Goal: Task Accomplishment & Management: Complete application form

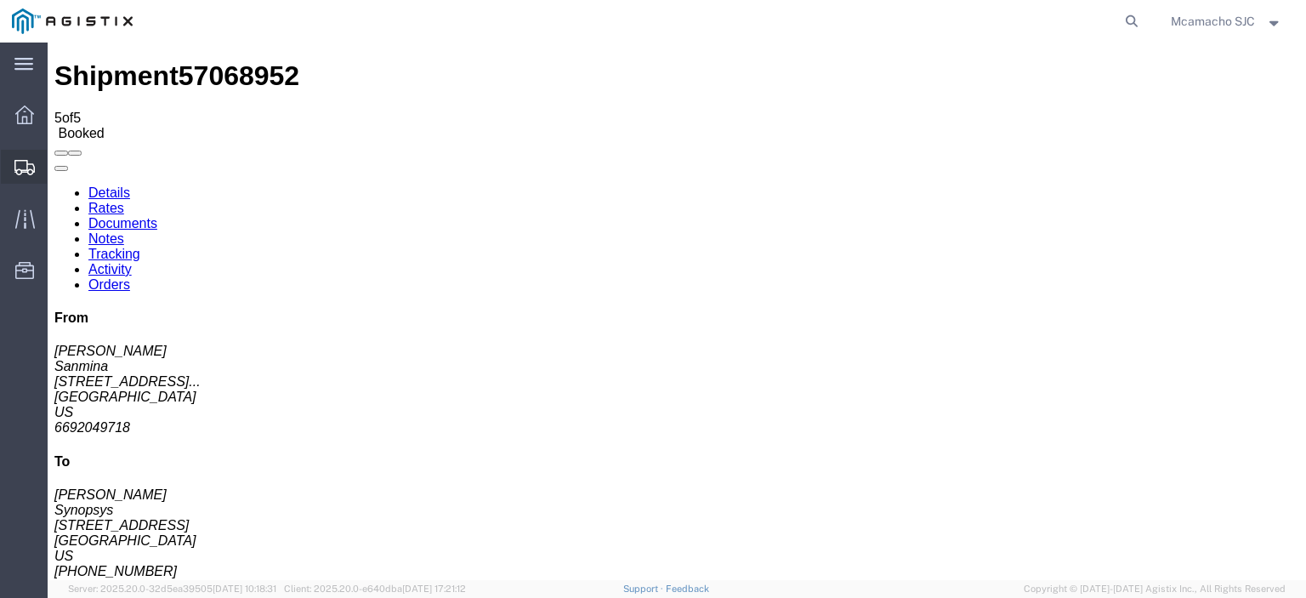
click at [14, 169] on icon at bounding box center [24, 167] width 20 height 15
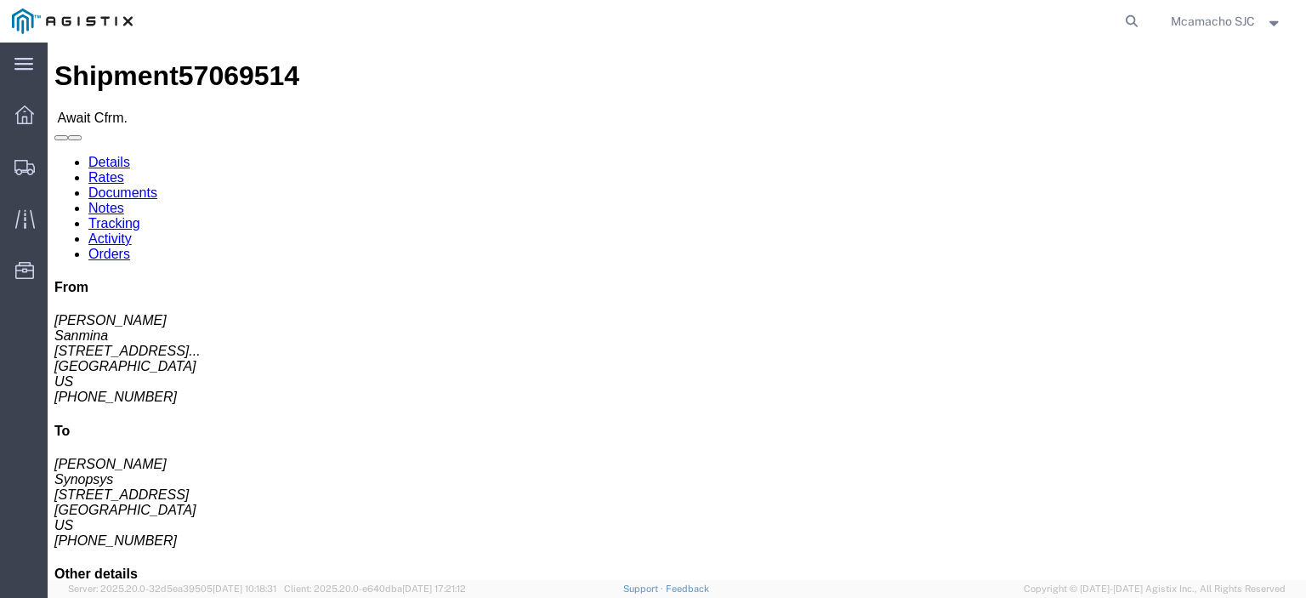
click link "Confirm"
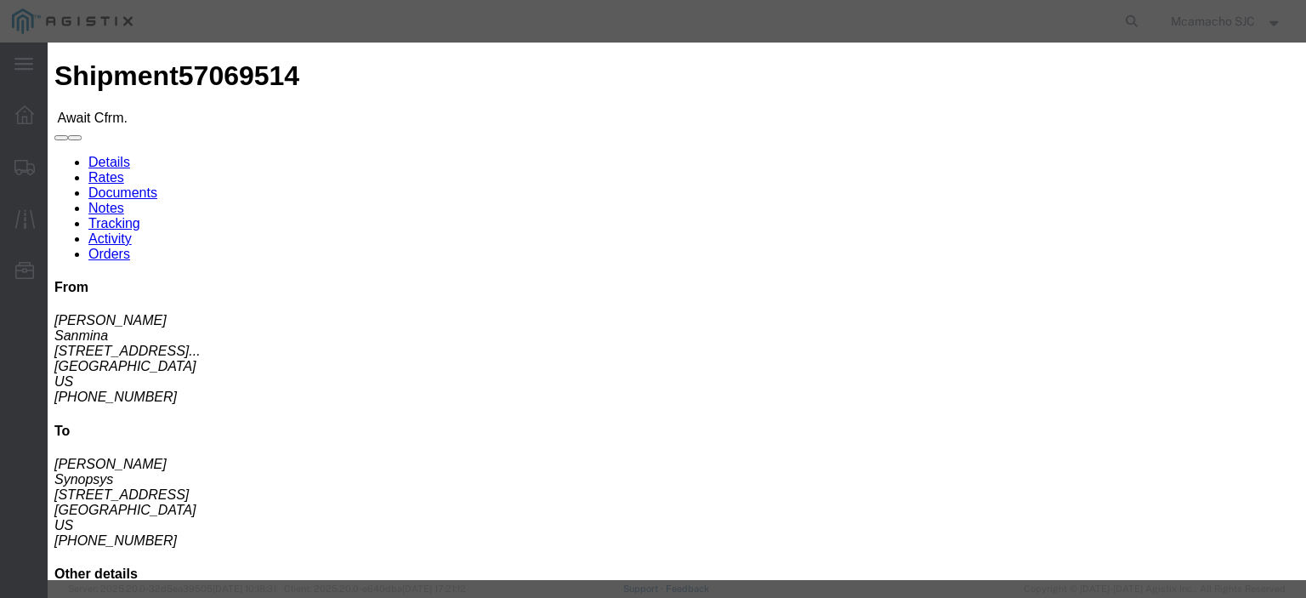
click input "text"
paste input "1001005182"
type input "1001005182"
type input "[PERSON_NAME]"
type input "4084571280"
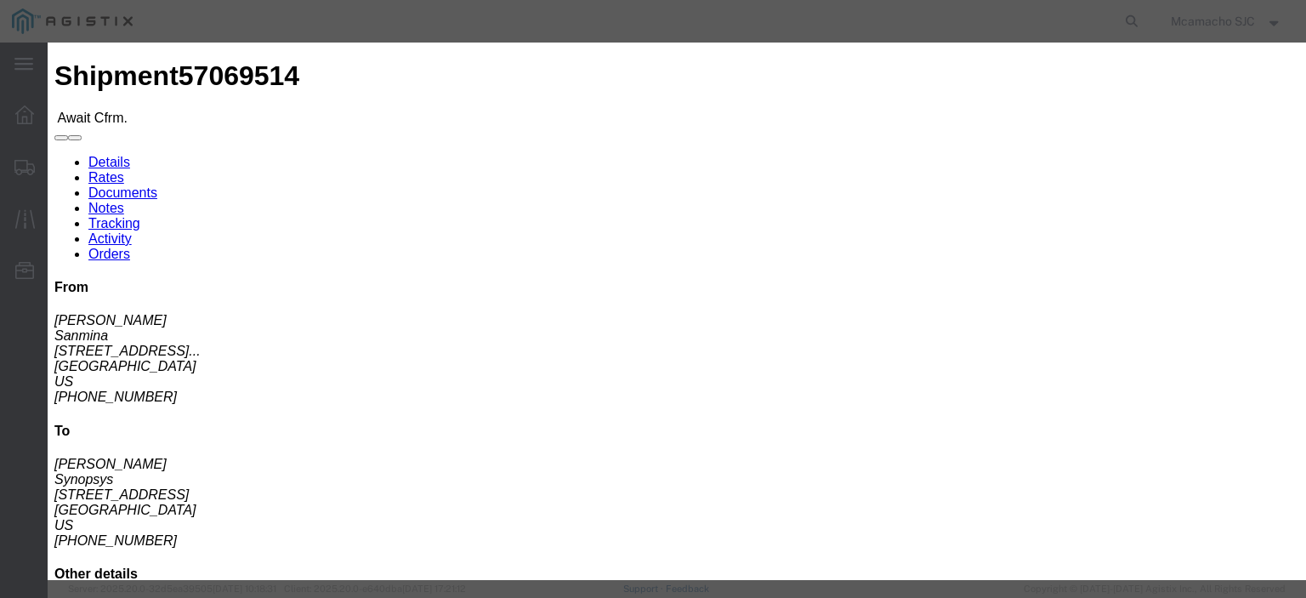
select select "1400"
click td "8"
type input "[DATE]"
click select "Select Midnight 1 am 2 am 3 am 4 am 5 am 6 am 7 am 8 am 9 am 10 am 11 am 12 Noo…"
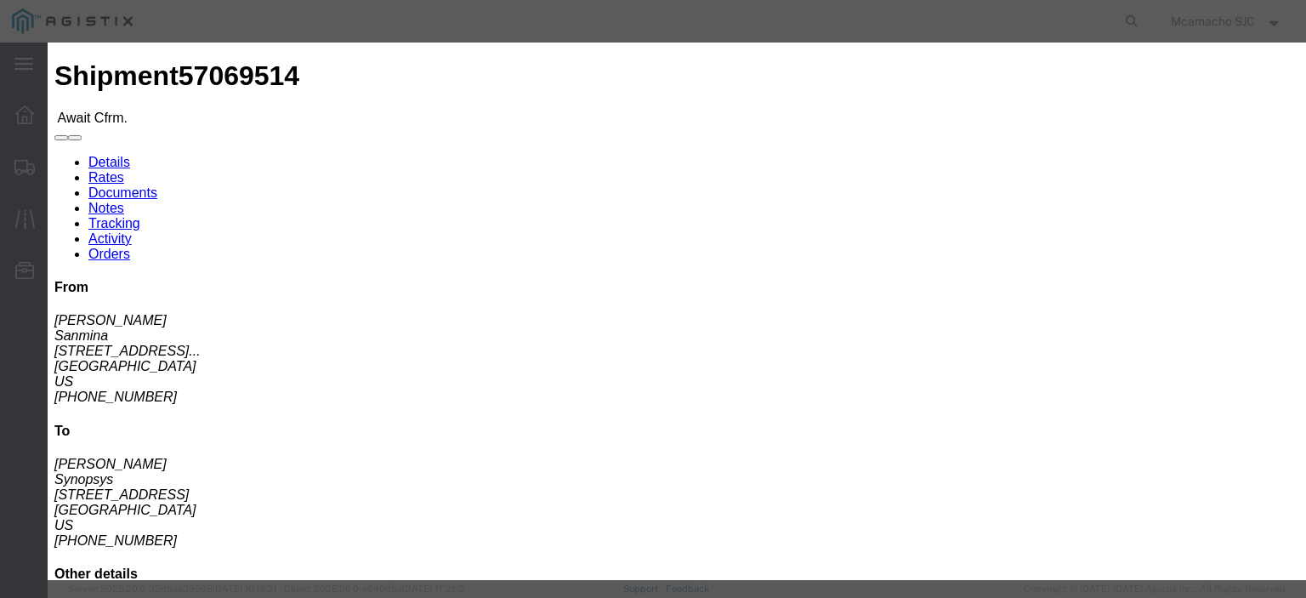
select select "1600"
click select "Select Midnight 1 am 2 am 3 am 4 am 5 am 6 am 7 am 8 am 9 am 10 am 11 am 12 Noo…"
click button "Submit"
